Goal: Transaction & Acquisition: Book appointment/travel/reservation

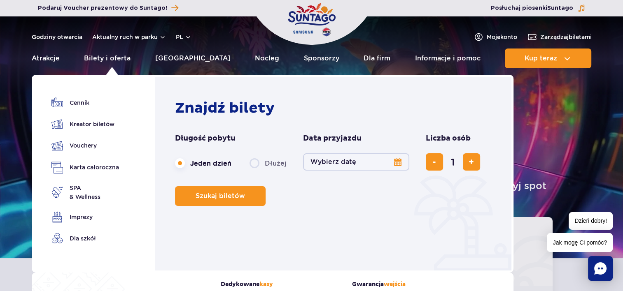
click at [400, 160] on button "Wybierz datę" at bounding box center [356, 161] width 106 height 17
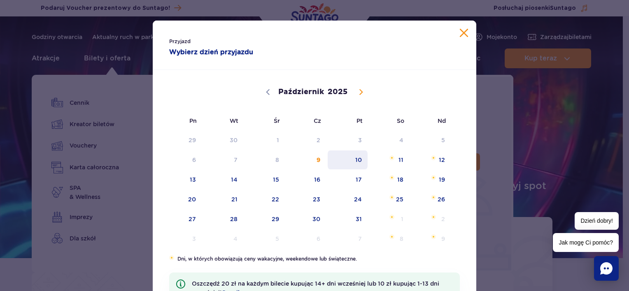
click at [352, 163] on span "10" at bounding box center [348, 160] width 42 height 19
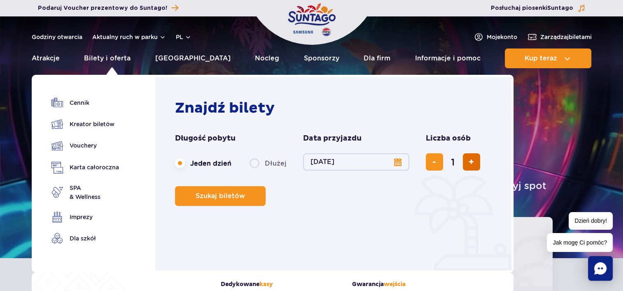
click at [468, 162] on span "dodaj bilet" at bounding box center [470, 162] width 5 height 0
type input "2"
click at [468, 162] on span "dodaj bilet" at bounding box center [470, 162] width 5 height 0
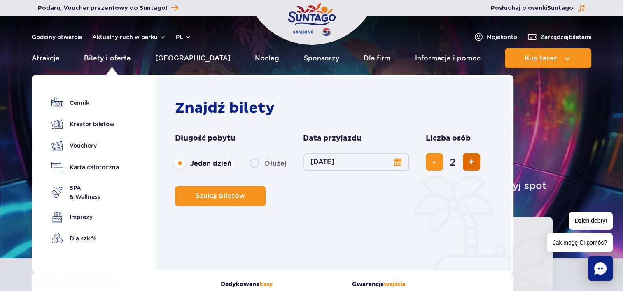
type input "3"
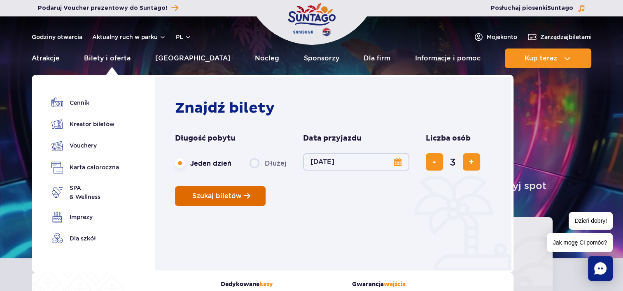
click at [212, 196] on span "Szukaj biletów" at bounding box center [216, 196] width 49 height 7
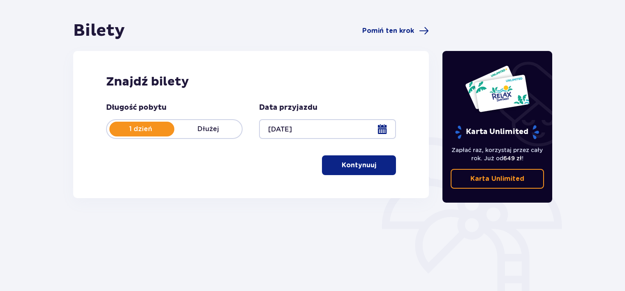
scroll to position [99, 0]
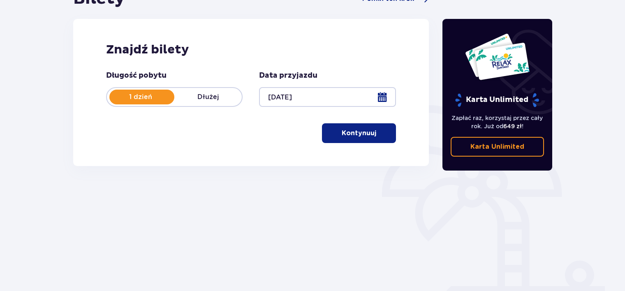
click at [377, 133] on span "button" at bounding box center [378, 133] width 10 height 10
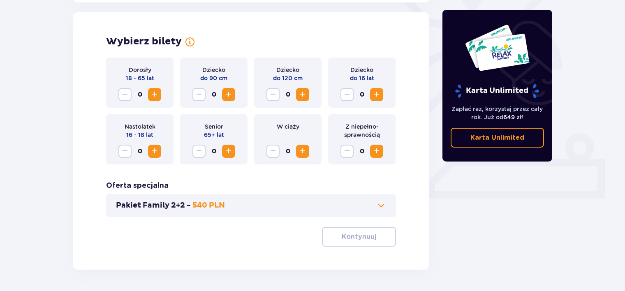
scroll to position [229, 0]
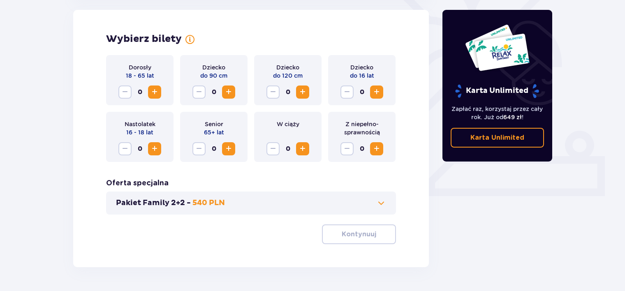
click at [156, 91] on span "Zwiększ" at bounding box center [155, 92] width 10 height 10
click at [303, 94] on span "Zwiększ" at bounding box center [303, 92] width 10 height 10
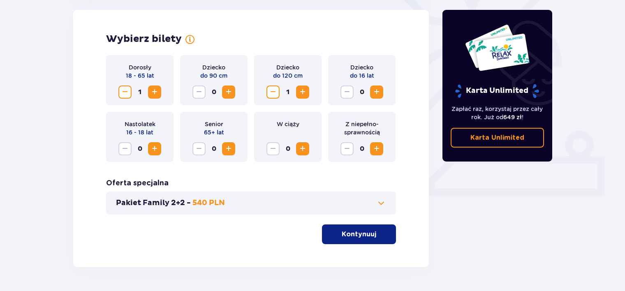
click at [151, 95] on span "Zwiększ" at bounding box center [155, 92] width 10 height 10
click at [342, 239] on p "Kontynuuj" at bounding box center [359, 234] width 35 height 9
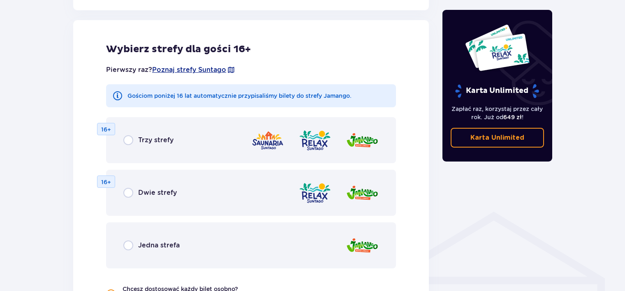
scroll to position [457, 0]
click at [125, 245] on input "radio" at bounding box center [128, 245] width 10 height 10
radio input "true"
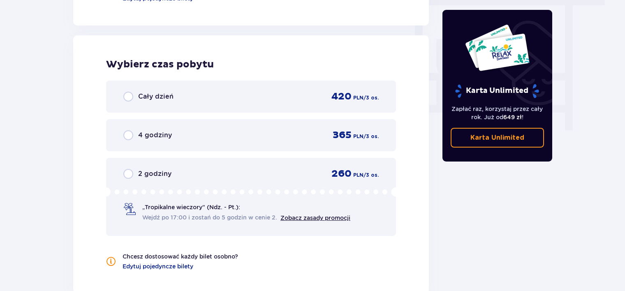
scroll to position [773, 0]
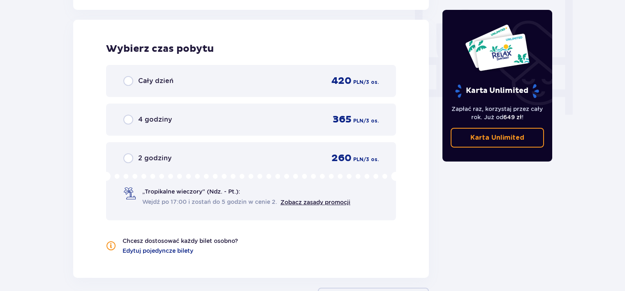
click at [146, 77] on span "Cały dzień" at bounding box center [155, 81] width 35 height 9
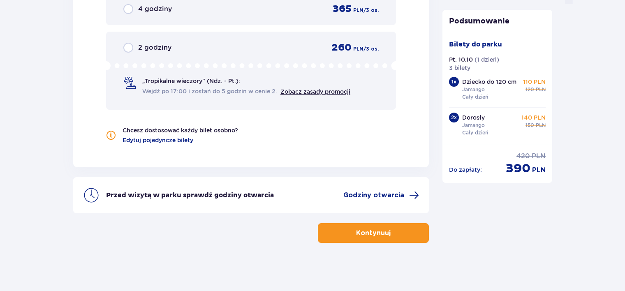
scroll to position [884, 0]
drag, startPoint x: 370, startPoint y: 194, endPoint x: 565, endPoint y: 112, distance: 211.7
drag, startPoint x: 628, startPoint y: 265, endPoint x: 628, endPoint y: 226, distance: 38.3
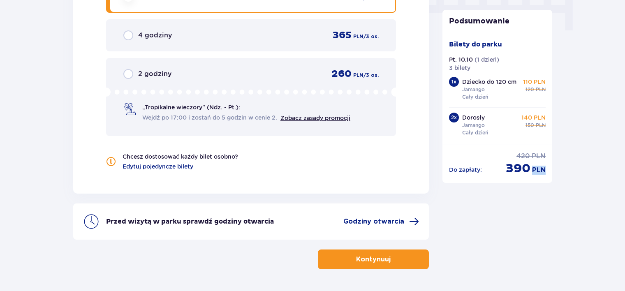
scroll to position [860, 0]
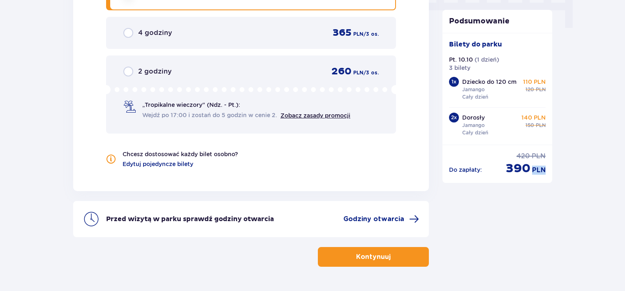
click at [392, 253] on span "button" at bounding box center [393, 257] width 10 height 10
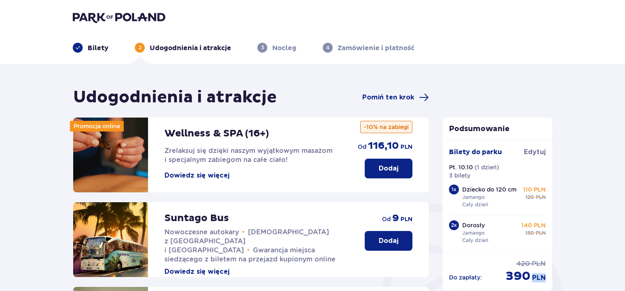
click at [91, 20] on img at bounding box center [119, 18] width 93 height 12
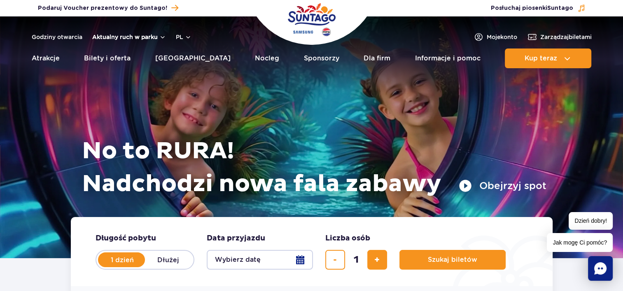
drag, startPoint x: 158, startPoint y: 41, endPoint x: 162, endPoint y: 34, distance: 7.9
click at [162, 34] on div "Godziny otwarcia Aktualny ruch w parku pl PL EN UA" at bounding box center [112, 37] width 160 height 10
click at [162, 34] on button "Aktualny ruch w parku" at bounding box center [129, 37] width 74 height 7
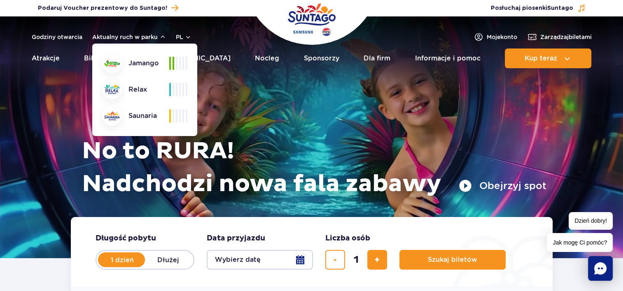
click at [149, 62] on div "Jamango" at bounding box center [135, 63] width 67 height 20
click at [162, 34] on button "Aktualny ruch w parku" at bounding box center [129, 37] width 74 height 7
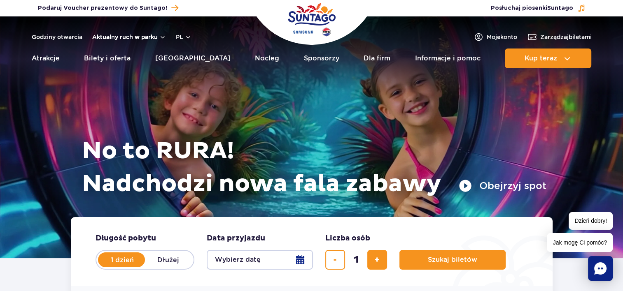
click at [149, 36] on button "Aktualny ruch w parku" at bounding box center [129, 37] width 74 height 7
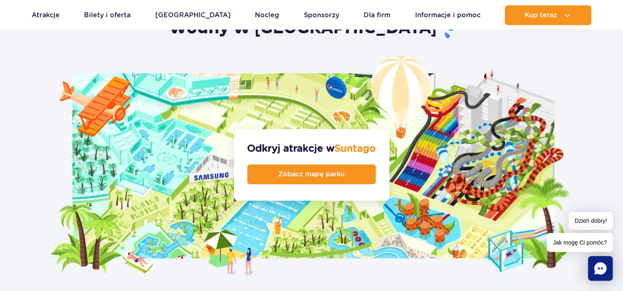
scroll to position [864, 0]
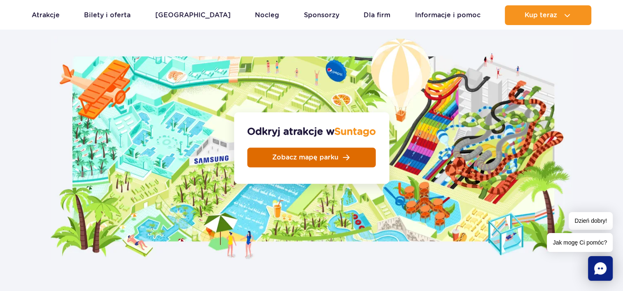
click at [313, 154] on span "Zobacz mapę parku" at bounding box center [305, 157] width 66 height 7
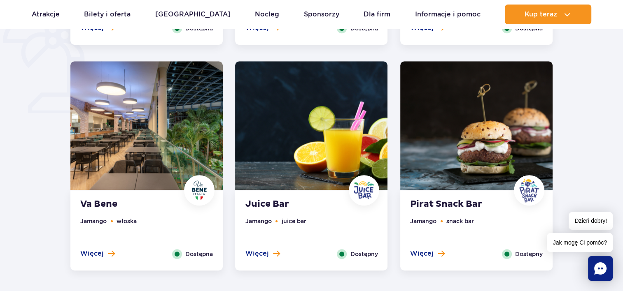
scroll to position [711, 0]
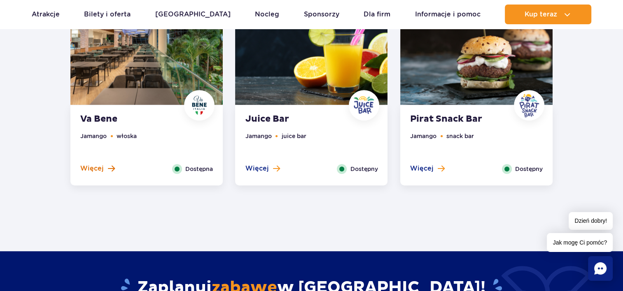
drag, startPoint x: 426, startPoint y: 170, endPoint x: 92, endPoint y: 167, distance: 334.1
click at [92, 167] on span "Więcej" at bounding box center [91, 168] width 23 height 9
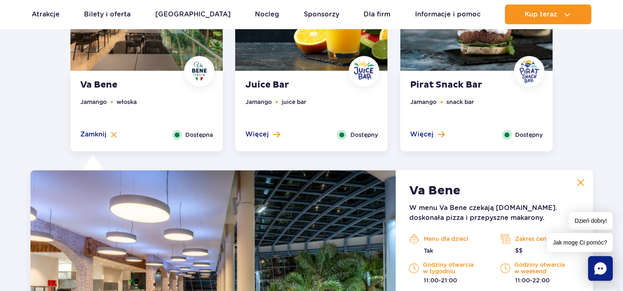
scroll to position [739, 0]
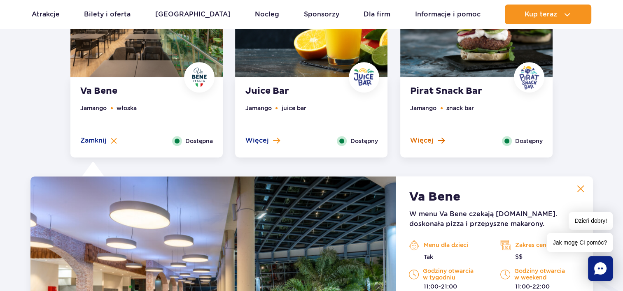
click at [421, 141] on span "Więcej" at bounding box center [421, 140] width 23 height 9
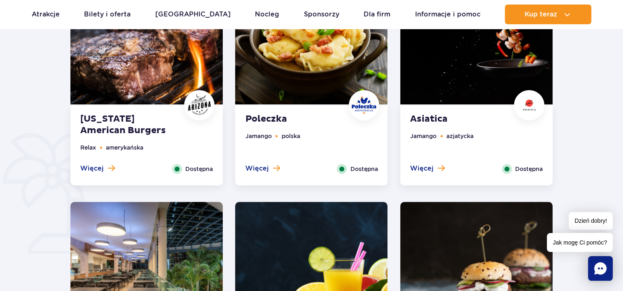
scroll to position [482, 0]
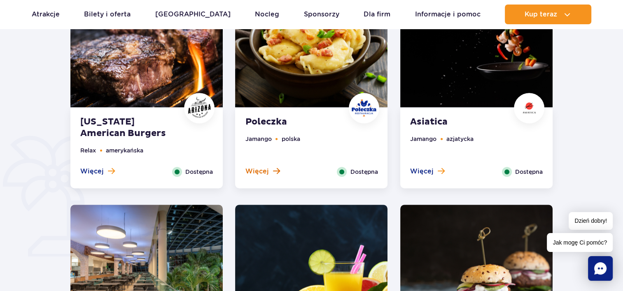
click at [252, 168] on span "Więcej" at bounding box center [256, 171] width 23 height 9
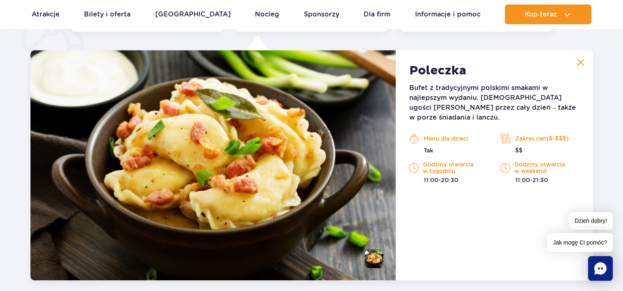
scroll to position [640, 0]
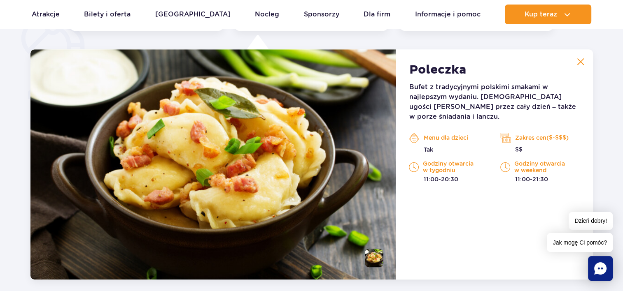
click at [579, 58] on img at bounding box center [579, 61] width 7 height 7
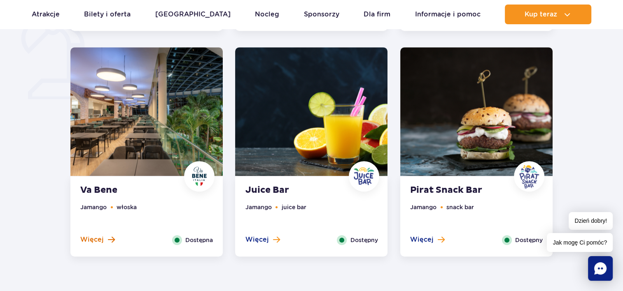
click at [106, 237] on button "Więcej" at bounding box center [97, 239] width 35 height 9
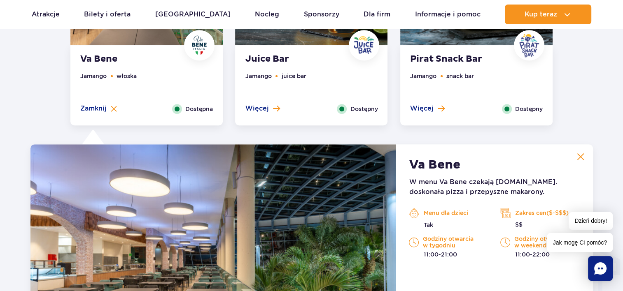
scroll to position [777, 0]
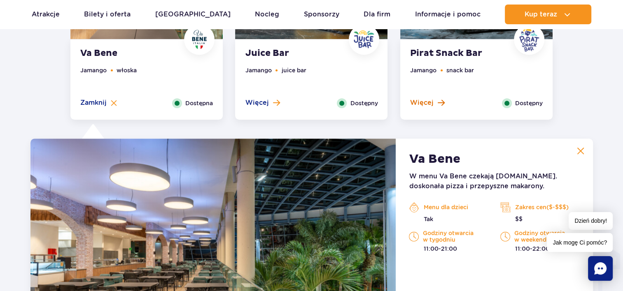
click at [420, 99] on span "Więcej" at bounding box center [421, 102] width 23 height 9
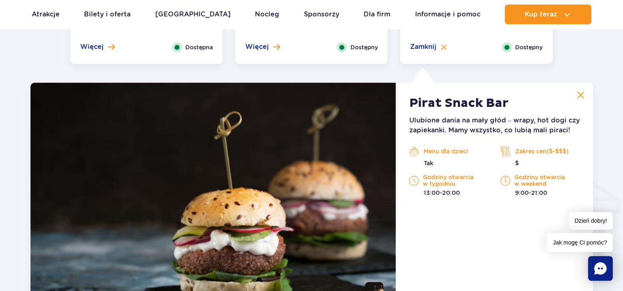
scroll to position [756, 0]
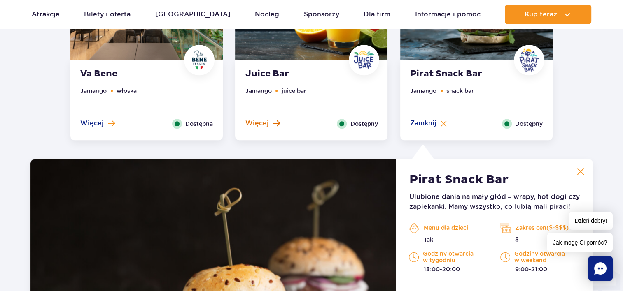
click at [266, 122] on span "Więcej" at bounding box center [256, 123] width 23 height 9
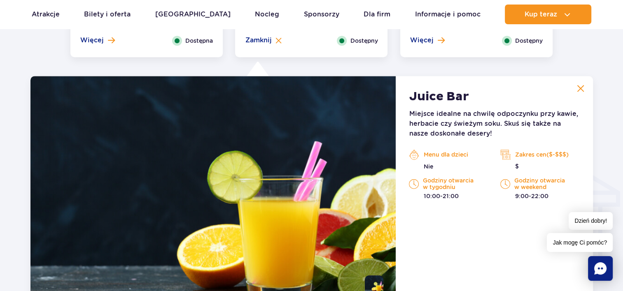
scroll to position [866, 0]
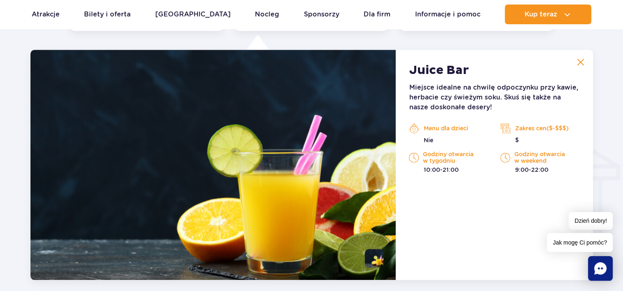
click at [574, 62] on button at bounding box center [580, 62] width 16 height 16
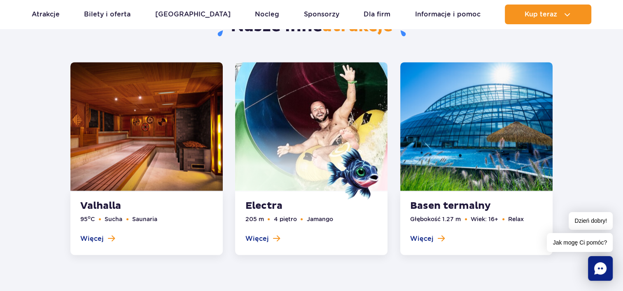
scroll to position [1144, 0]
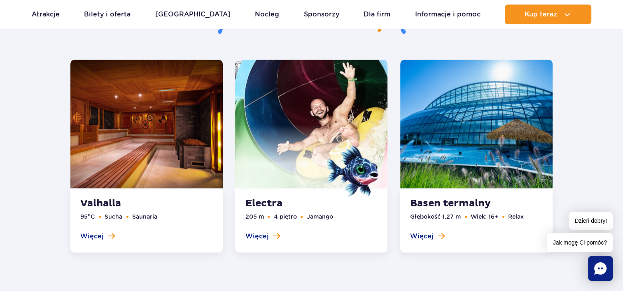
click at [263, 236] on link at bounding box center [311, 156] width 152 height 193
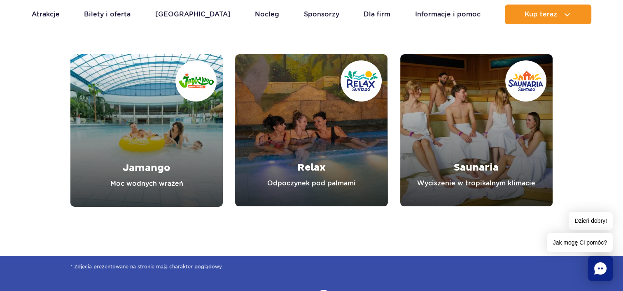
scroll to position [3152, 0]
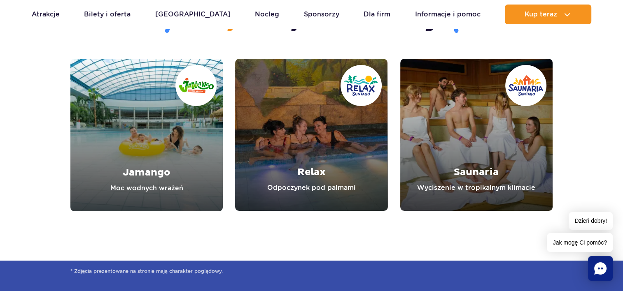
click at [125, 165] on link "Jamango" at bounding box center [146, 135] width 152 height 153
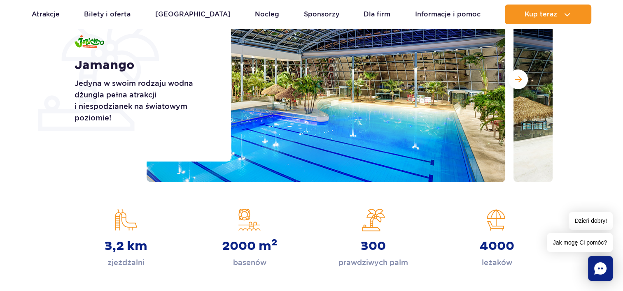
scroll to position [142, 0]
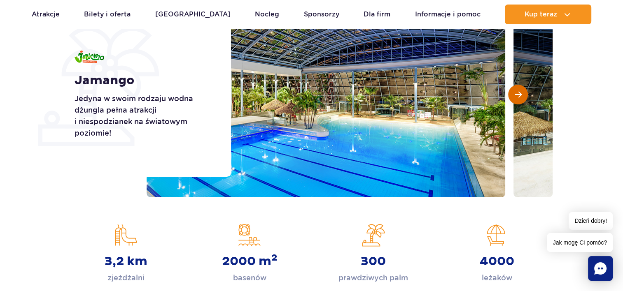
click at [513, 97] on button "Następny slajd" at bounding box center [518, 95] width 20 height 20
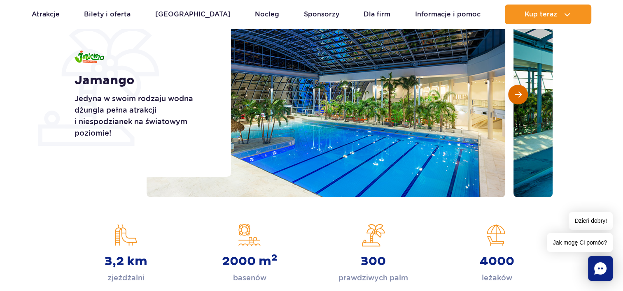
click at [513, 97] on button "Następny slajd" at bounding box center [518, 95] width 20 height 20
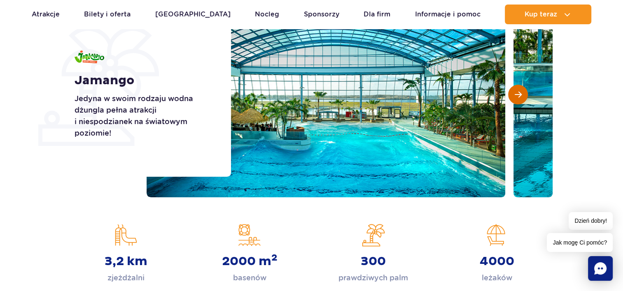
click at [513, 97] on button "Następny slajd" at bounding box center [518, 95] width 20 height 20
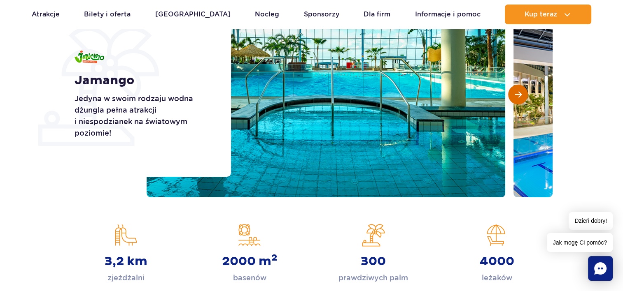
click at [513, 97] on button "Następny slajd" at bounding box center [518, 95] width 20 height 20
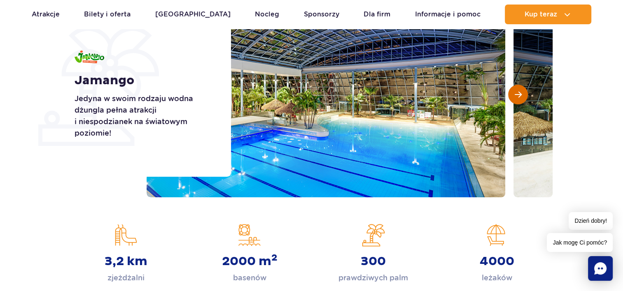
click at [513, 97] on button "Następny slajd" at bounding box center [518, 95] width 20 height 20
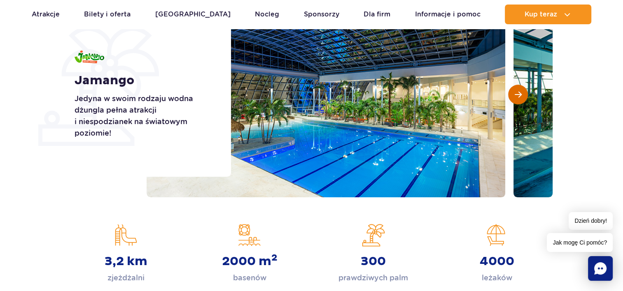
click at [513, 97] on button "Następny slajd" at bounding box center [518, 95] width 20 height 20
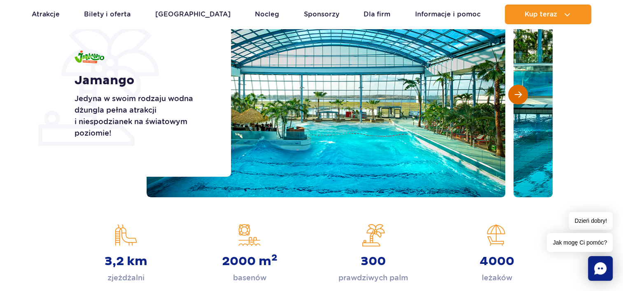
click at [513, 97] on button "Następny slajd" at bounding box center [518, 95] width 20 height 20
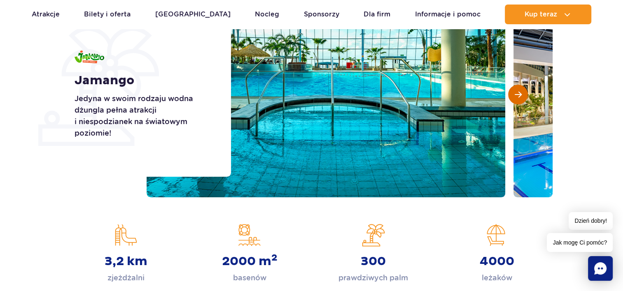
click at [513, 97] on button "Następny slajd" at bounding box center [518, 95] width 20 height 20
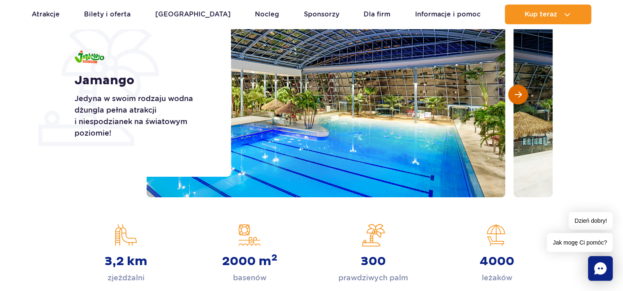
click at [513, 97] on button "Następny slajd" at bounding box center [518, 95] width 20 height 20
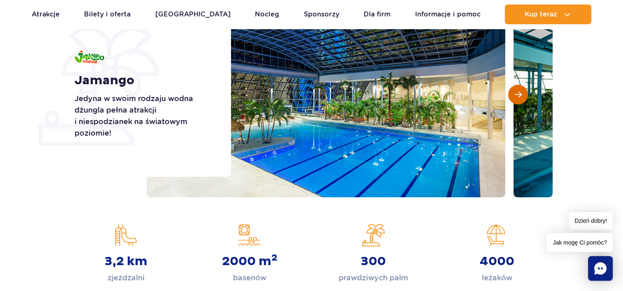
click at [513, 97] on button "Następny slajd" at bounding box center [518, 95] width 20 height 20
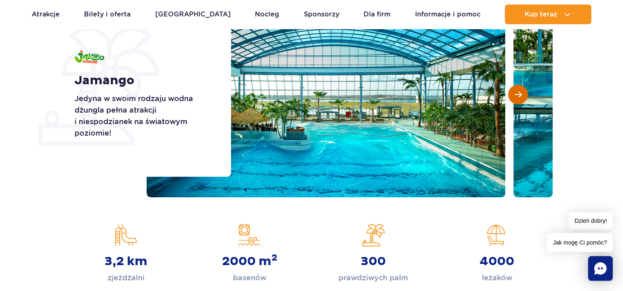
click at [513, 97] on button "Następny slajd" at bounding box center [518, 95] width 20 height 20
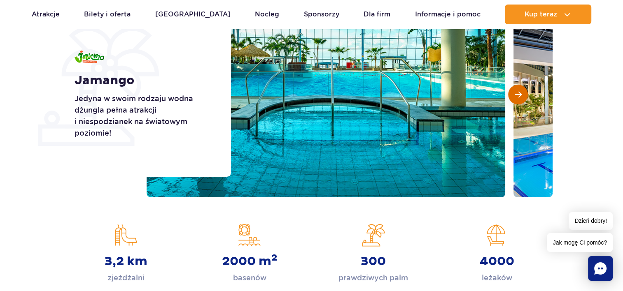
click at [513, 97] on button "Następny slajd" at bounding box center [518, 95] width 20 height 20
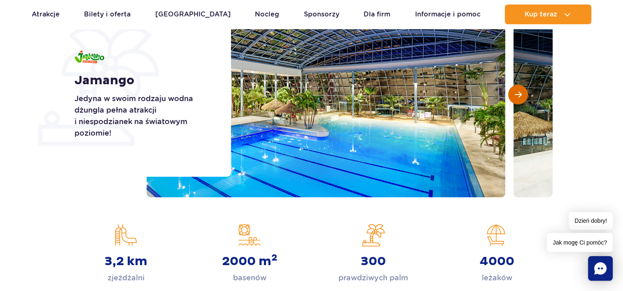
click at [513, 97] on button "Następny slajd" at bounding box center [518, 95] width 20 height 20
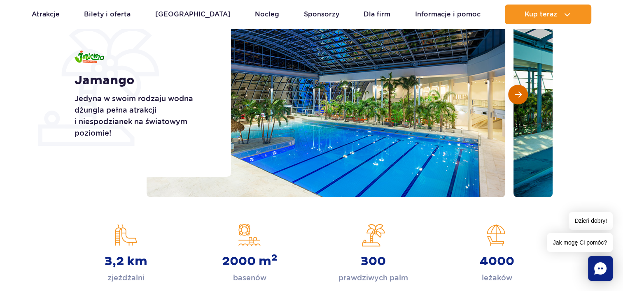
click at [513, 97] on button "Następny slajd" at bounding box center [518, 95] width 20 height 20
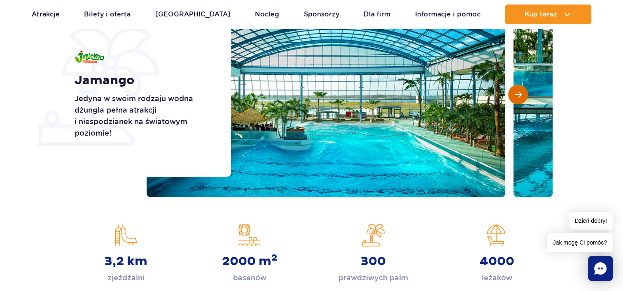
click at [513, 97] on button "Następny slajd" at bounding box center [518, 95] width 20 height 20
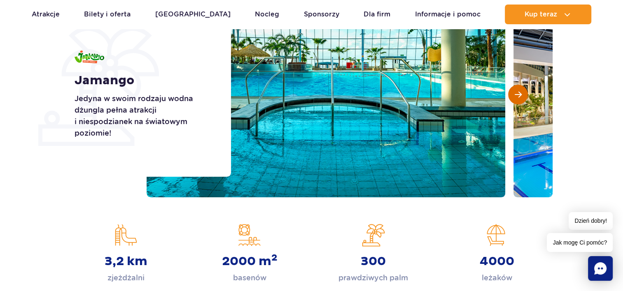
click at [513, 97] on button "Następny slajd" at bounding box center [518, 95] width 20 height 20
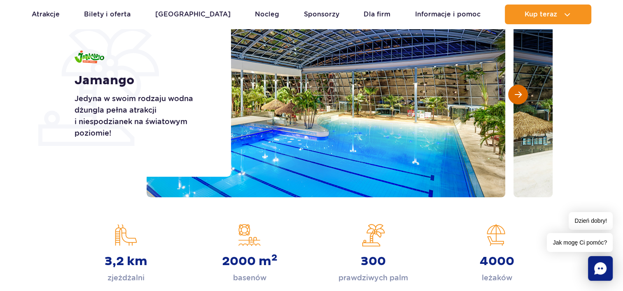
click at [513, 97] on button "Następny slajd" at bounding box center [518, 95] width 20 height 20
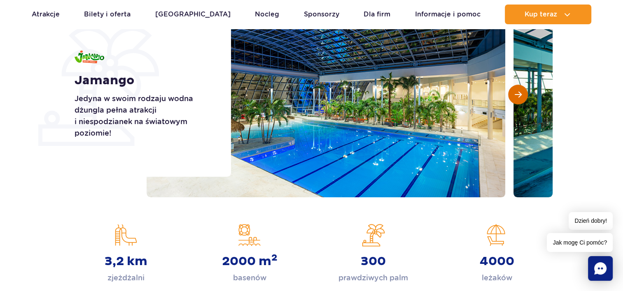
click at [513, 97] on button "Następny slajd" at bounding box center [518, 95] width 20 height 20
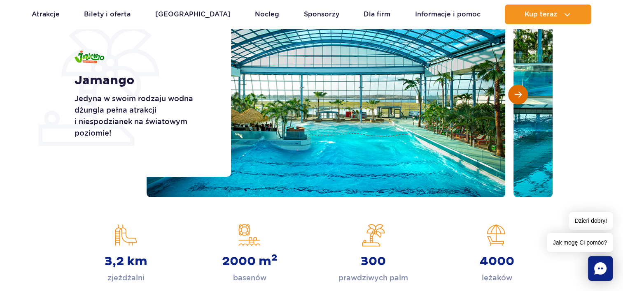
click at [513, 97] on button "Następny slajd" at bounding box center [518, 95] width 20 height 20
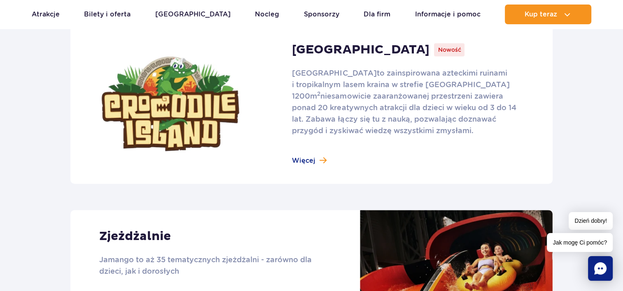
scroll to position [567, 0]
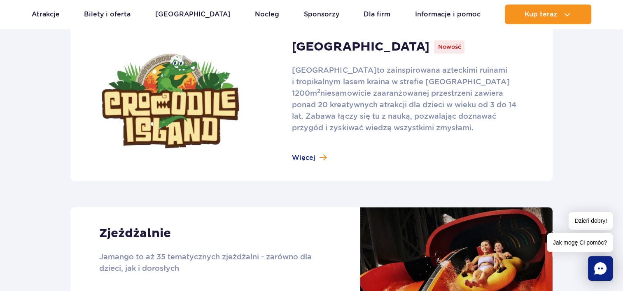
click at [302, 163] on link at bounding box center [311, 101] width 482 height 160
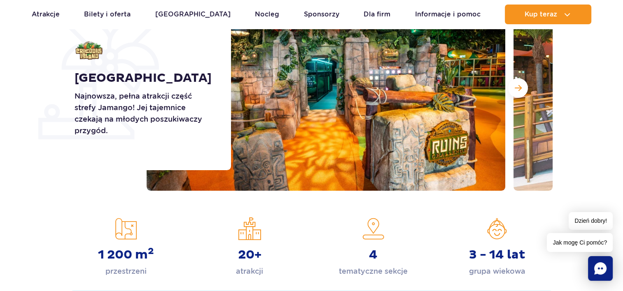
scroll to position [154, 0]
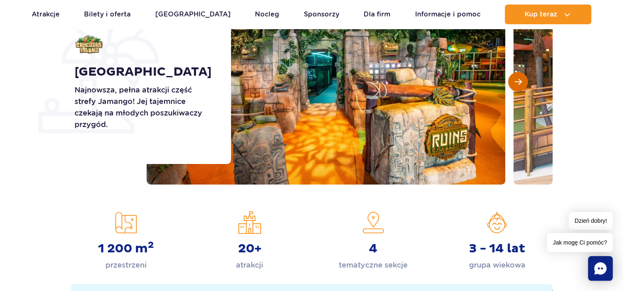
click at [519, 80] on span "Następny slajd" at bounding box center [517, 81] width 7 height 7
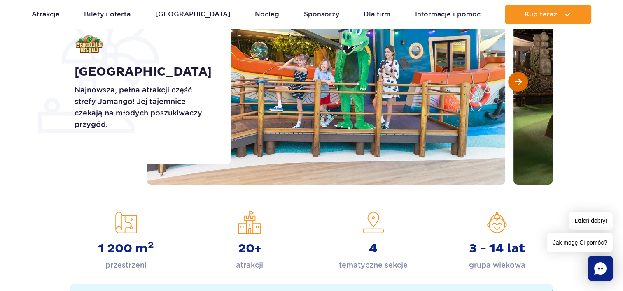
click at [519, 80] on span "Następny slajd" at bounding box center [517, 81] width 7 height 7
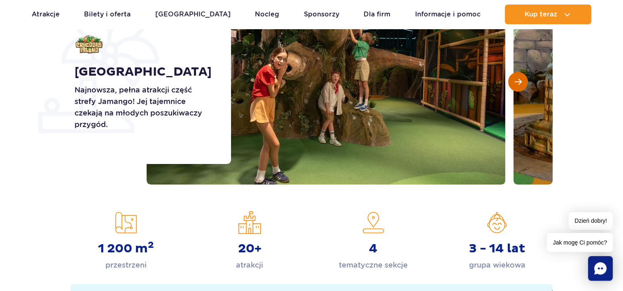
click at [519, 80] on span "Następny slajd" at bounding box center [517, 81] width 7 height 7
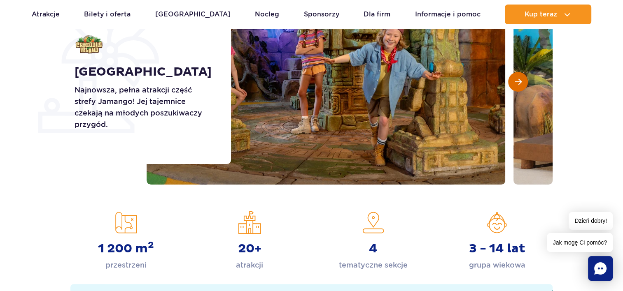
click at [519, 80] on span "Następny slajd" at bounding box center [517, 81] width 7 height 7
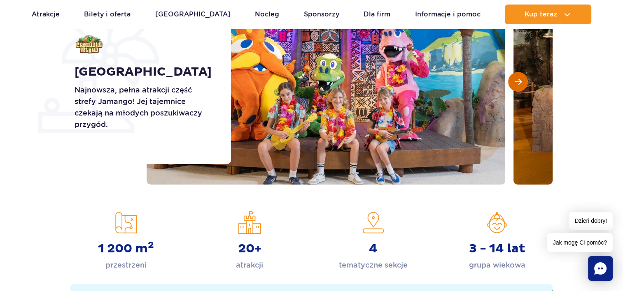
click at [519, 80] on span "Następny slajd" at bounding box center [517, 81] width 7 height 7
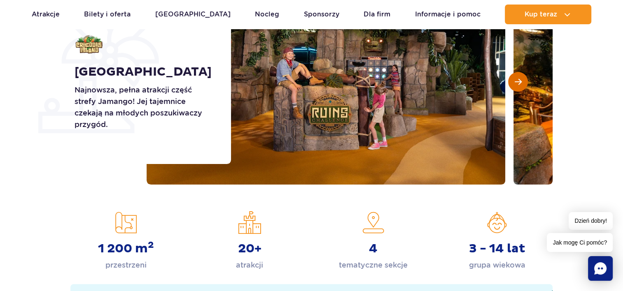
click at [519, 80] on span "Następny slajd" at bounding box center [517, 81] width 7 height 7
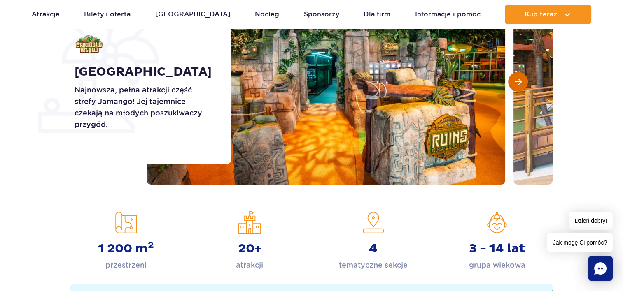
click at [519, 80] on span "Następny slajd" at bounding box center [517, 81] width 7 height 7
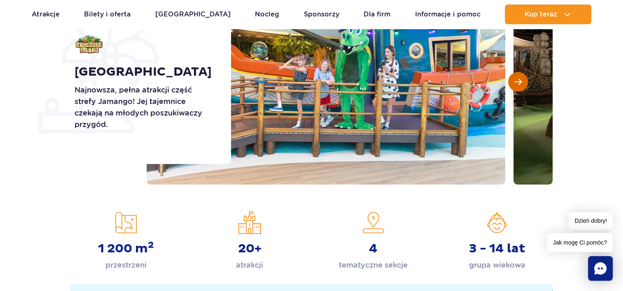
click at [519, 80] on span "Następny slajd" at bounding box center [517, 81] width 7 height 7
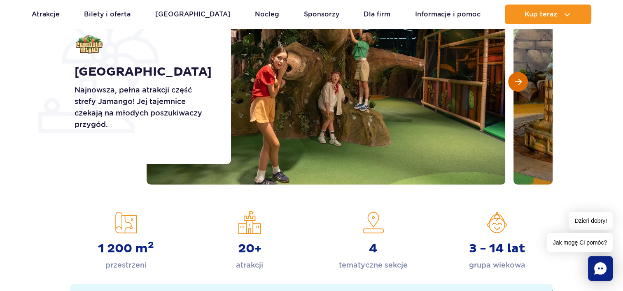
click at [519, 80] on span "Następny slajd" at bounding box center [517, 81] width 7 height 7
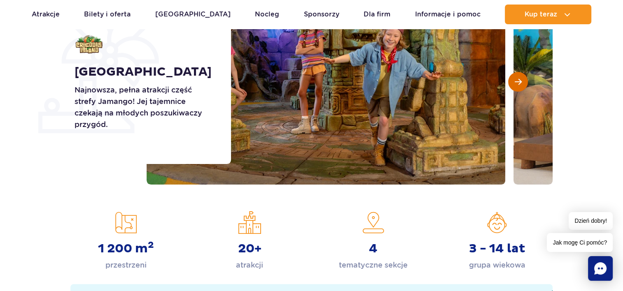
click at [519, 80] on span "Następny slajd" at bounding box center [517, 81] width 7 height 7
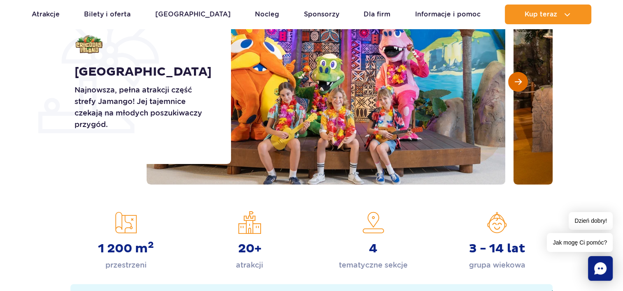
click at [519, 80] on span "Następny slajd" at bounding box center [517, 81] width 7 height 7
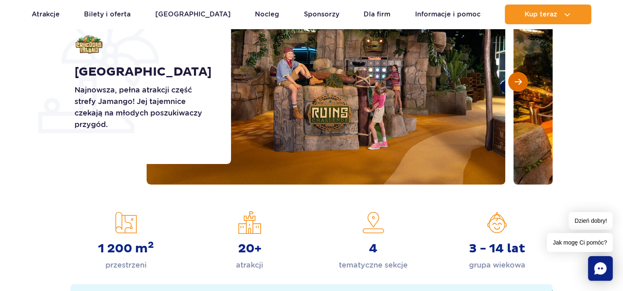
click at [519, 80] on span "Następny slajd" at bounding box center [517, 81] width 7 height 7
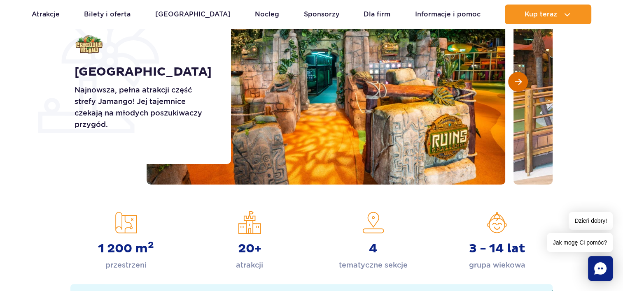
click at [519, 80] on span "Następny slajd" at bounding box center [517, 81] width 7 height 7
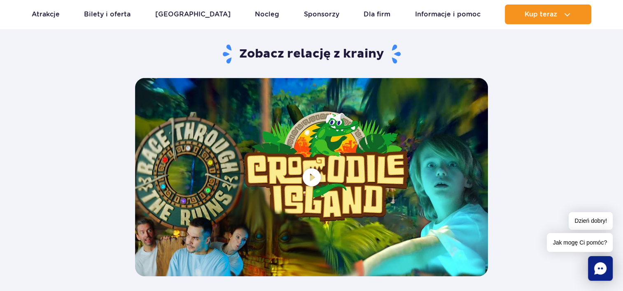
scroll to position [1581, 0]
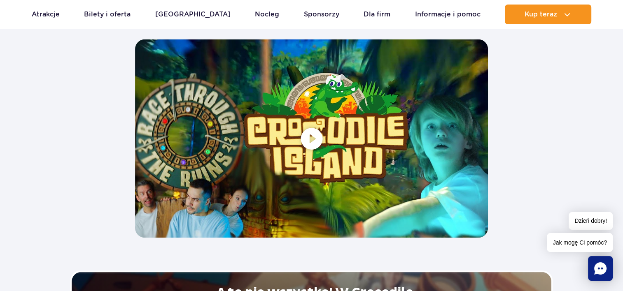
click at [300, 133] on span at bounding box center [311, 139] width 353 height 198
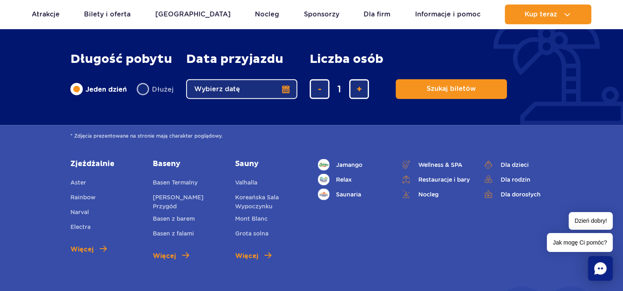
scroll to position [2038, 0]
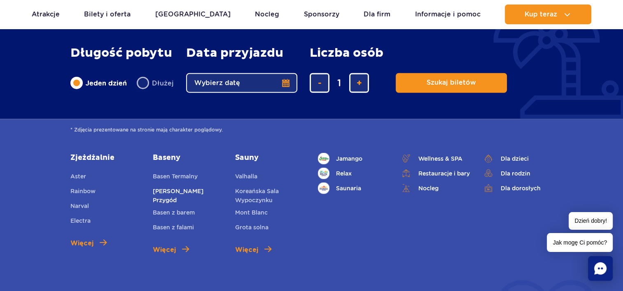
click at [183, 188] on link "[PERSON_NAME] Przygód" at bounding box center [188, 196] width 70 height 18
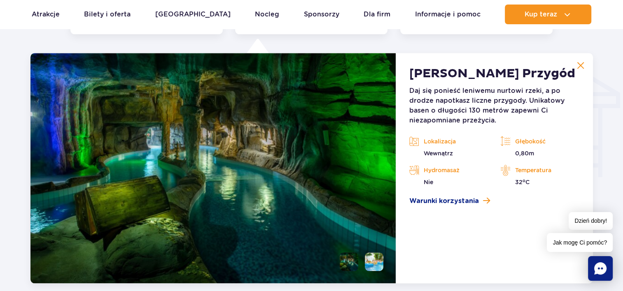
scroll to position [991, 0]
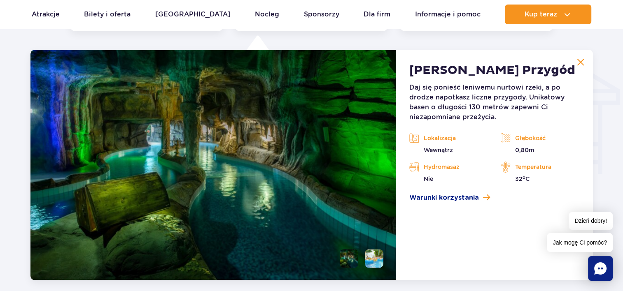
click at [283, 124] on img at bounding box center [212, 165] width 365 height 230
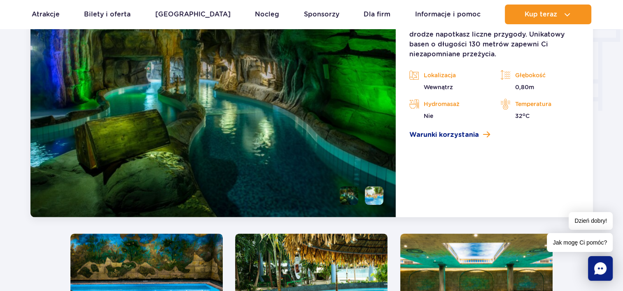
scroll to position [1050, 0]
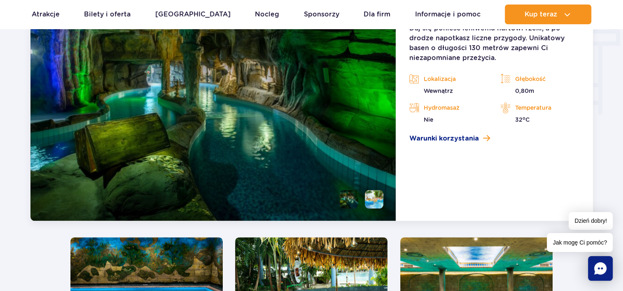
click at [344, 201] on li at bounding box center [348, 199] width 19 height 19
click at [375, 204] on li at bounding box center [374, 199] width 19 height 19
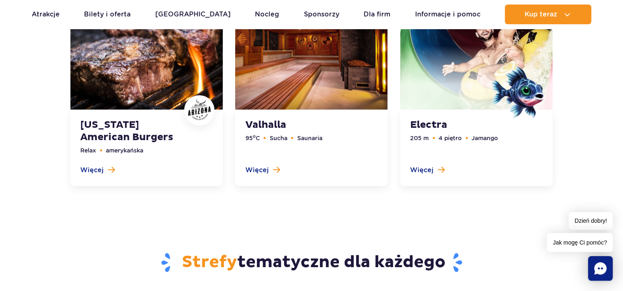
scroll to position [2260, 0]
